Goal: Information Seeking & Learning: Learn about a topic

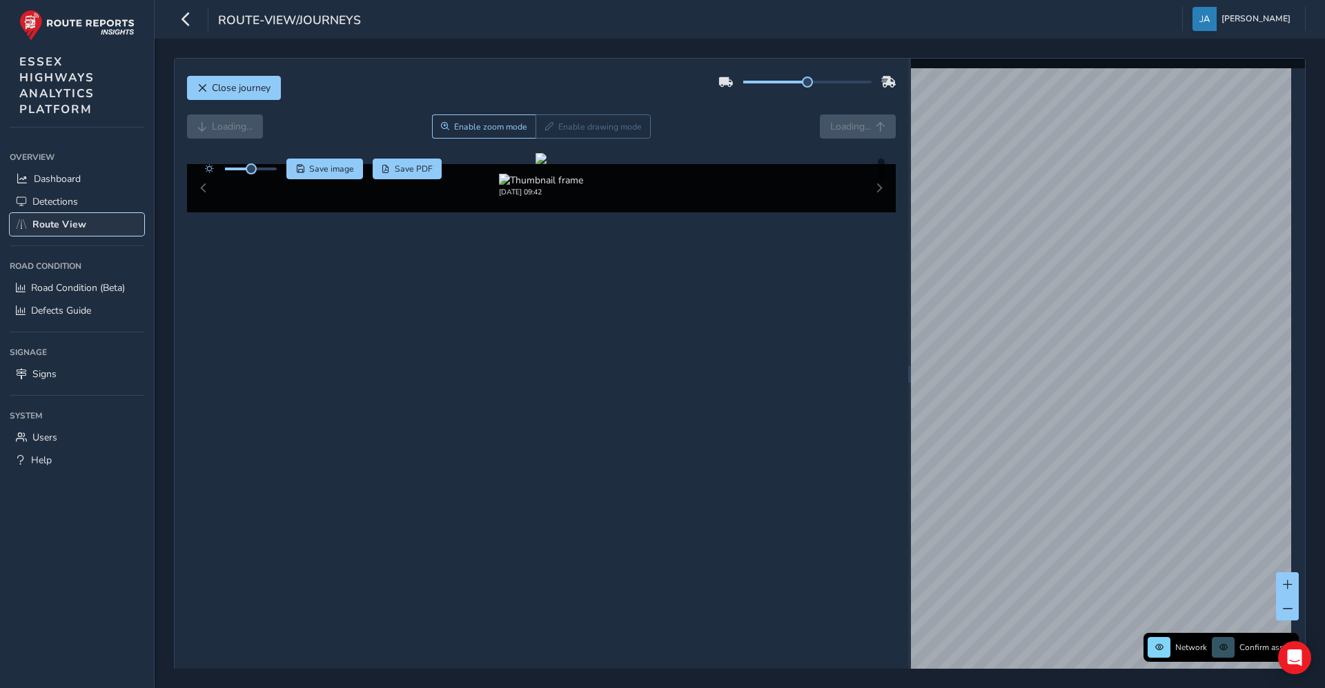
click at [71, 220] on span "Route View" at bounding box center [59, 224] width 54 height 13
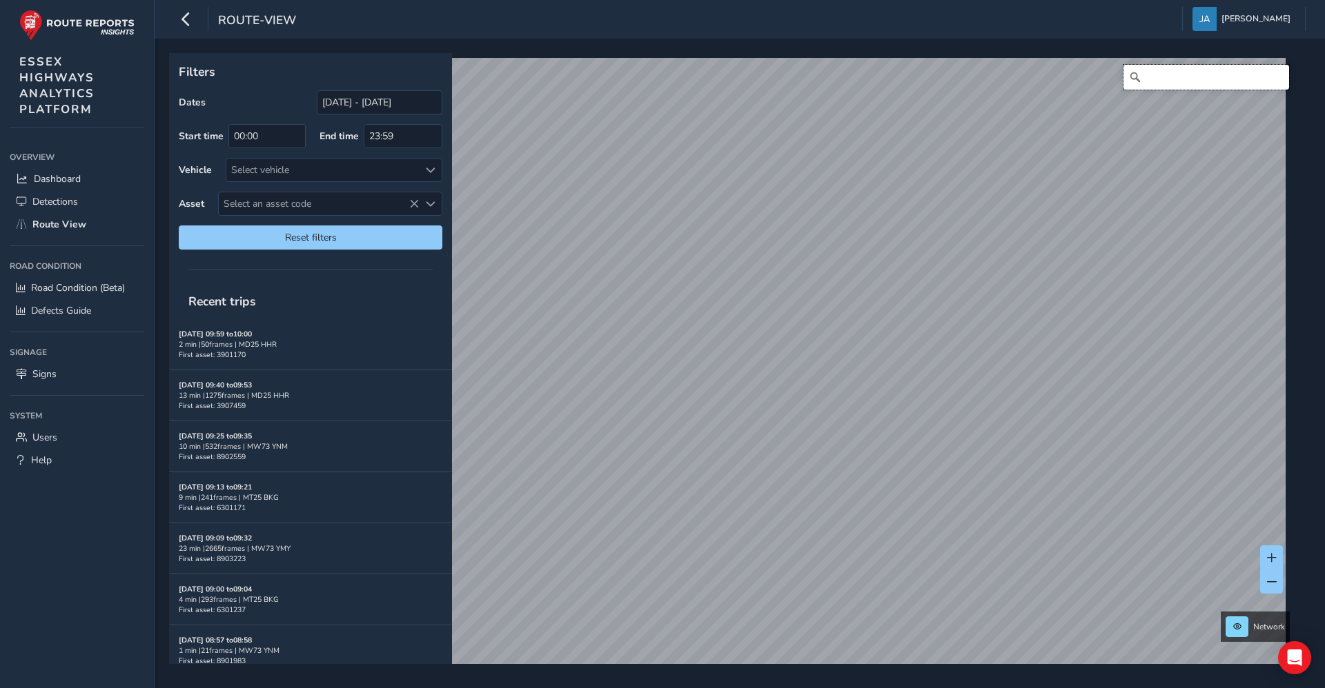
click at [1176, 78] on input "Search" at bounding box center [1206, 77] width 166 height 25
type input "A & D Reclaim, [GEOGRAPHIC_DATA], [GEOGRAPHIC_DATA], [GEOGRAPHIC_DATA], [GEOGRA…"
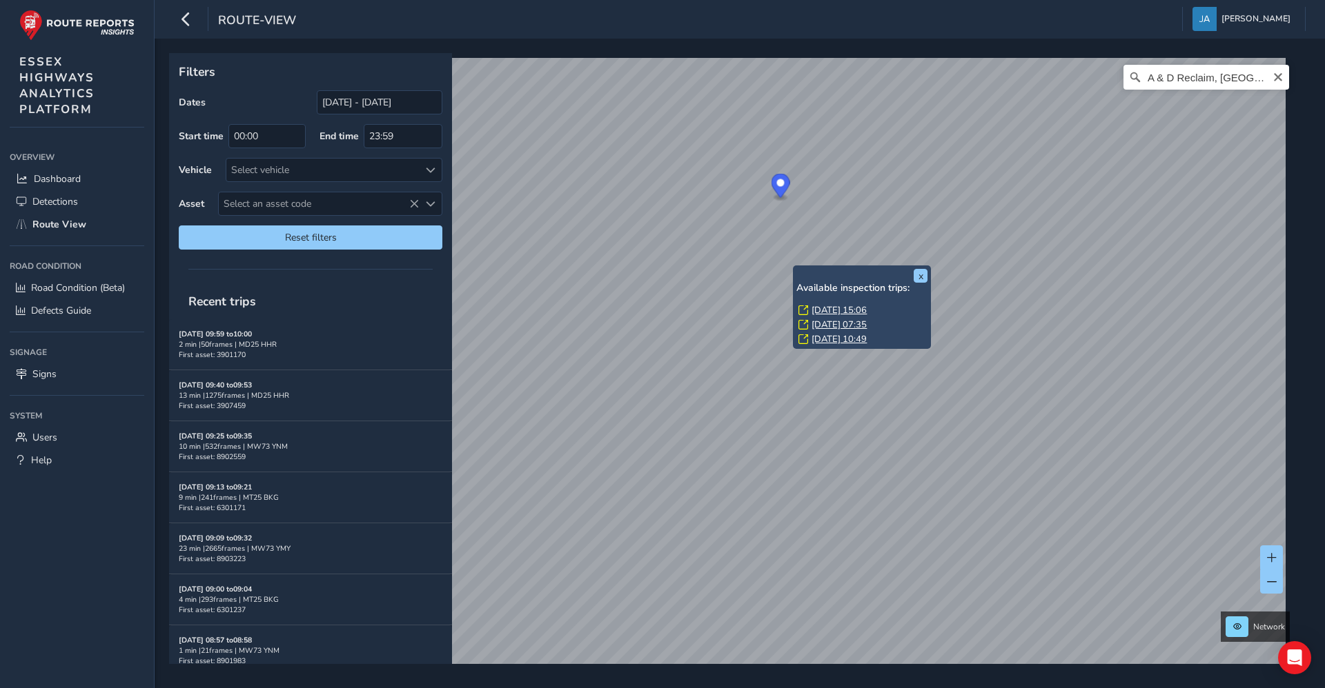
click at [823, 310] on link "[DATE] 15:06" at bounding box center [838, 310] width 55 height 12
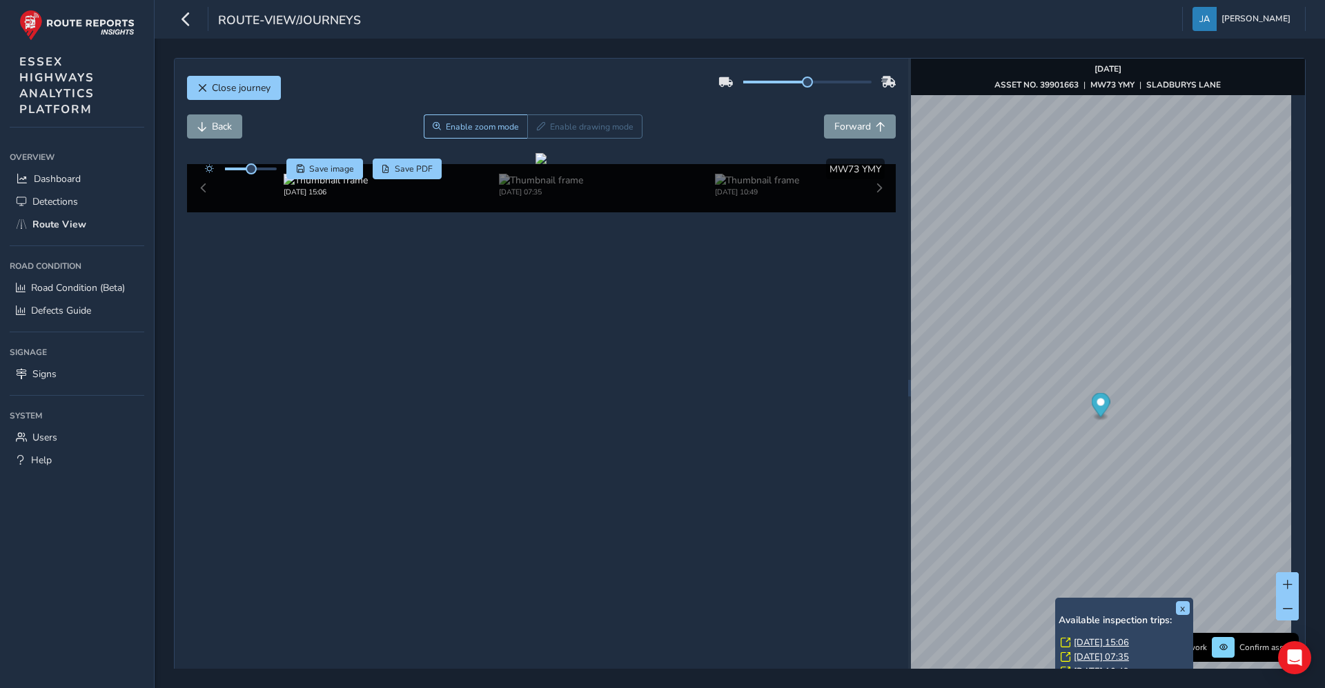
click at [1080, 642] on link "[DATE] 15:06" at bounding box center [1100, 643] width 55 height 12
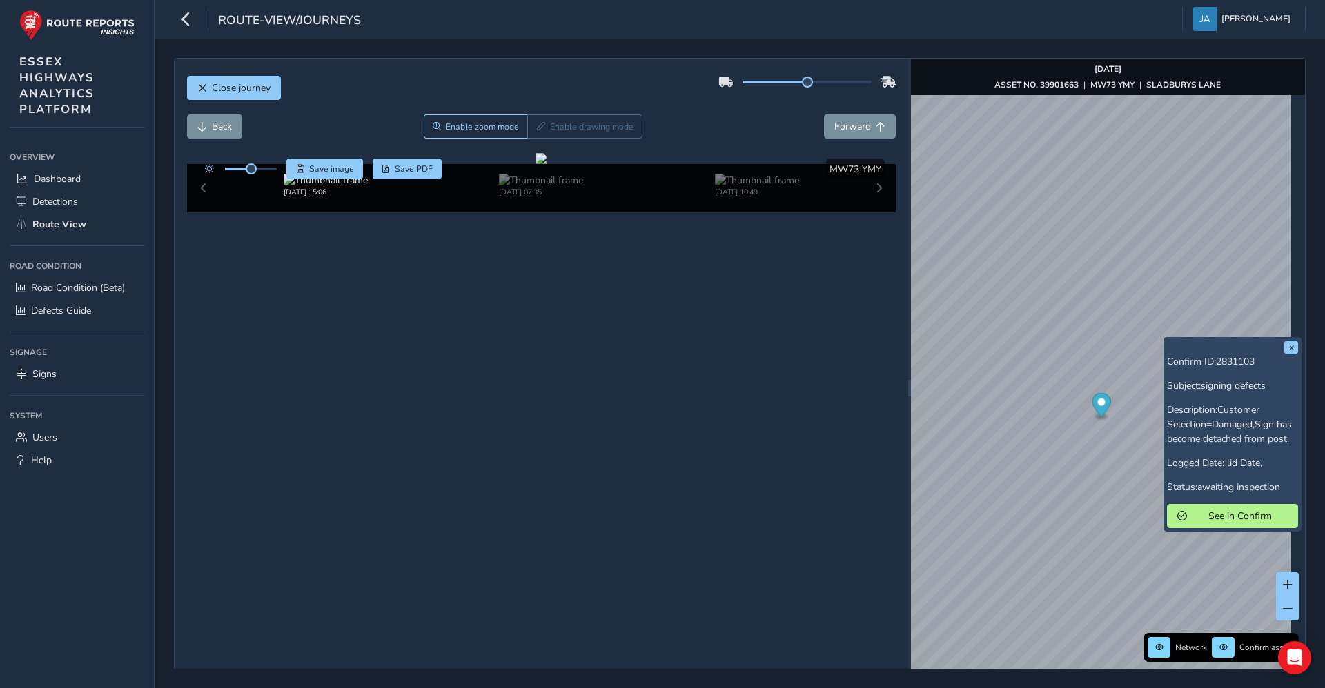
click at [1168, 339] on div "x Confirm ID: 2831103 Subject: signing defects Description: Customer Selection=…" at bounding box center [1232, 434] width 138 height 195
click at [1201, 523] on button "See in Confirm" at bounding box center [1232, 516] width 131 height 24
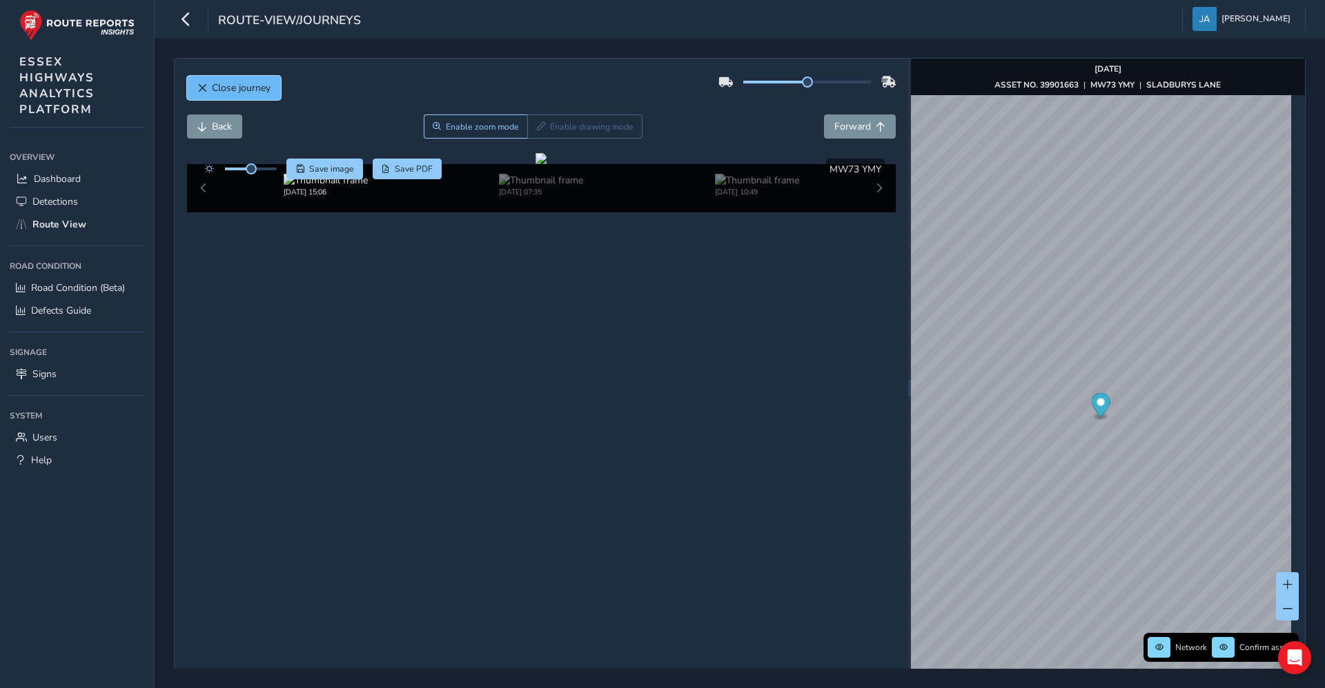
click at [212, 95] on button "Close journey" at bounding box center [234, 88] width 94 height 24
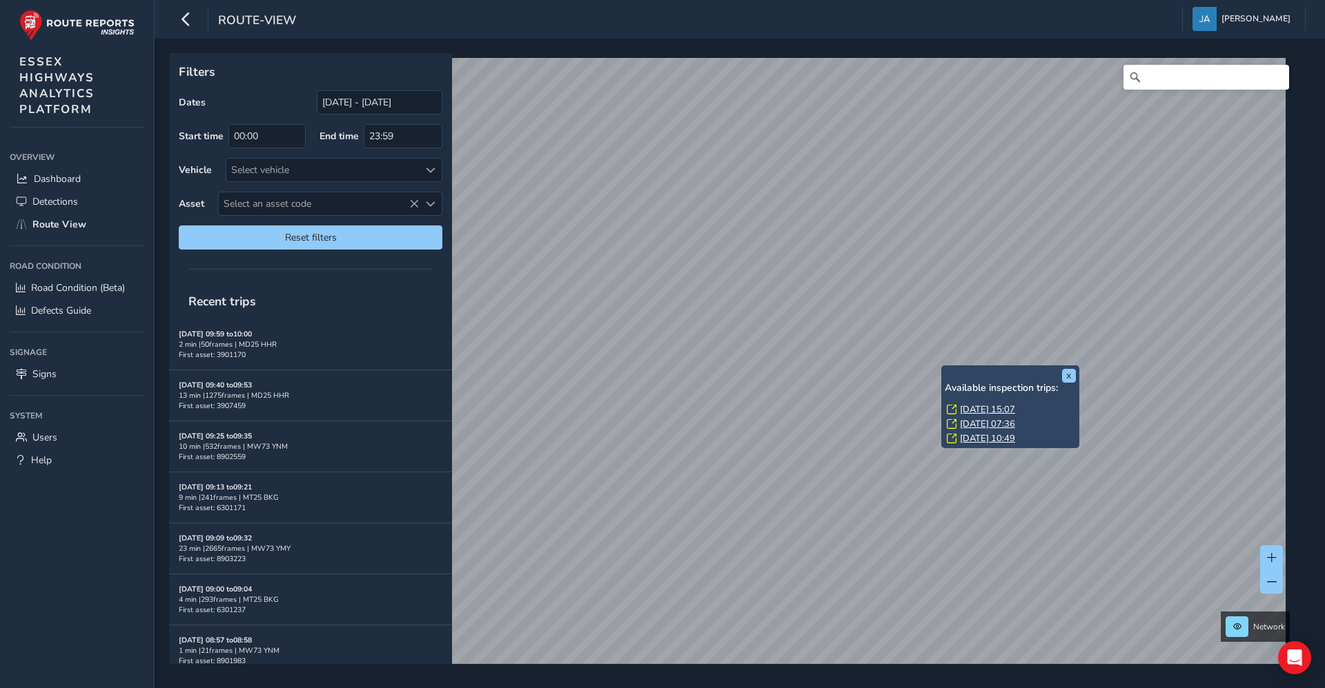
click at [963, 423] on link "[DATE] 07:36" at bounding box center [987, 424] width 55 height 12
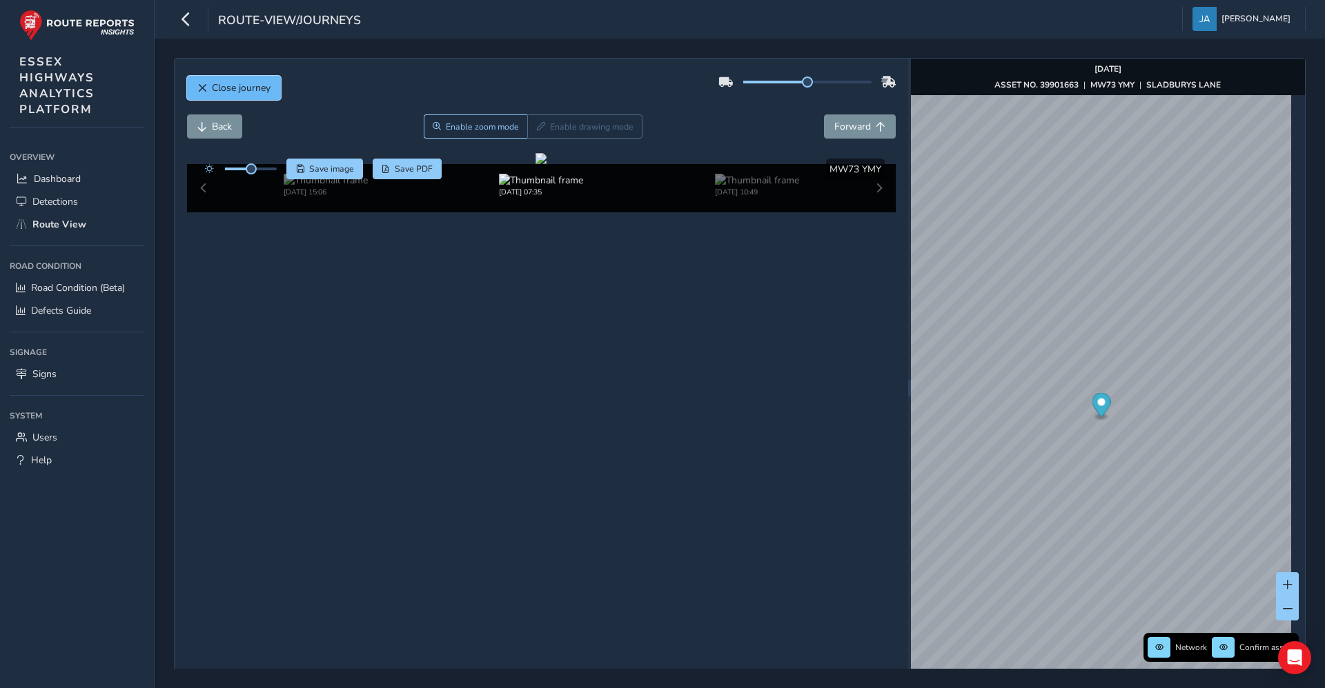
click at [222, 91] on span "Close journey" at bounding box center [241, 87] width 59 height 13
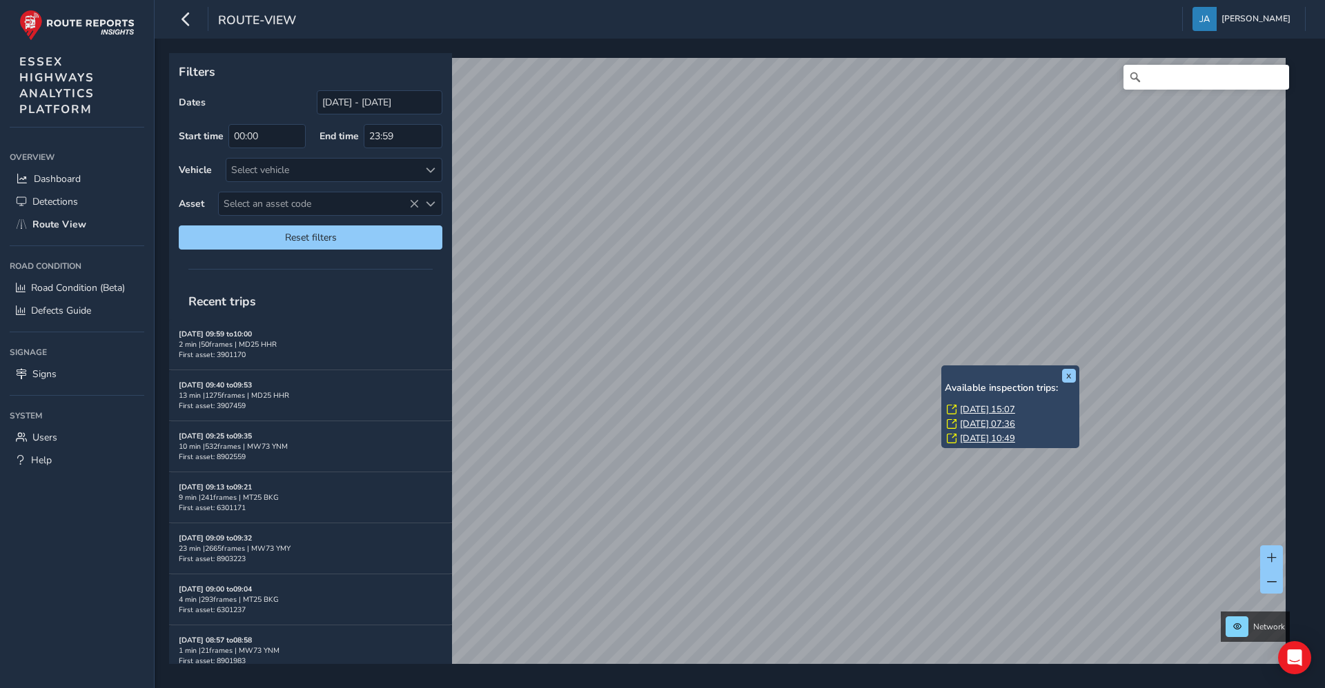
click at [975, 438] on link "[DATE] 10:49" at bounding box center [987, 439] width 55 height 12
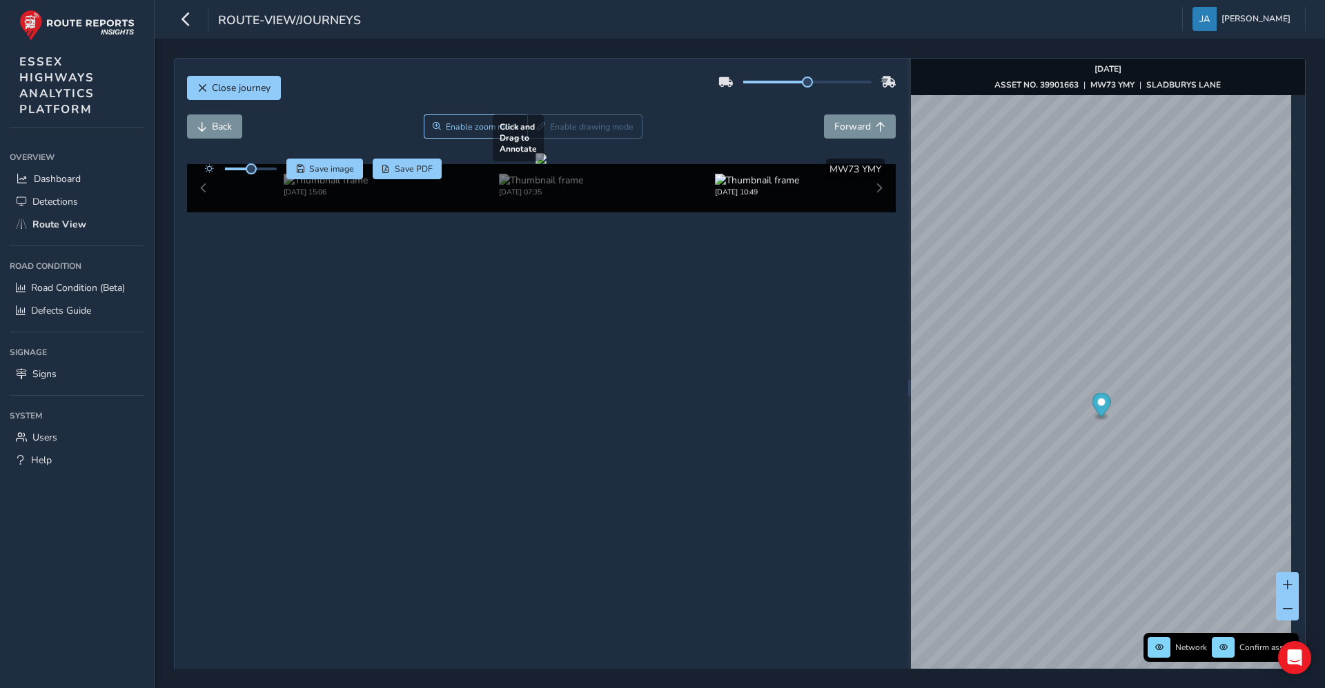
click at [535, 164] on div at bounding box center [540, 158] width 11 height 11
